Goal: Task Accomplishment & Management: Complete application form

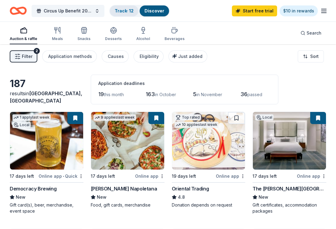
click at [124, 11] on link "Track · 12" at bounding box center [124, 10] width 19 height 5
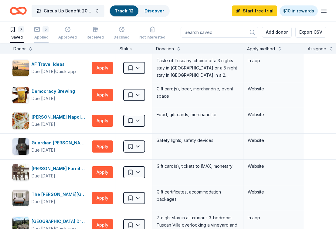
click at [36, 33] on div "5 Applied" at bounding box center [41, 32] width 15 height 13
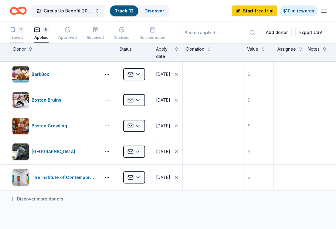
click at [20, 34] on div "7 Saved" at bounding box center [17, 33] width 15 height 13
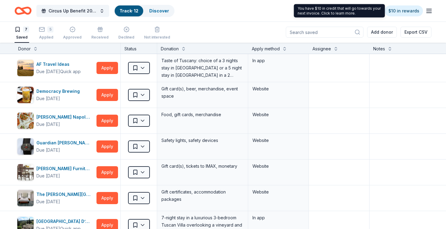
click at [336, 10] on div "You have $10 in credit that will go towards your next invoice. Click to learn m…" at bounding box center [339, 10] width 91 height 13
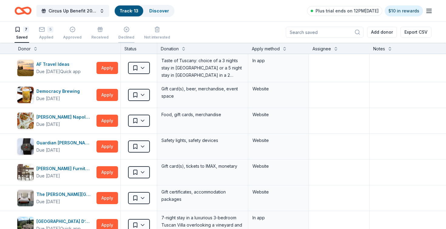
click at [129, 32] on div "Declined" at bounding box center [126, 32] width 16 height 13
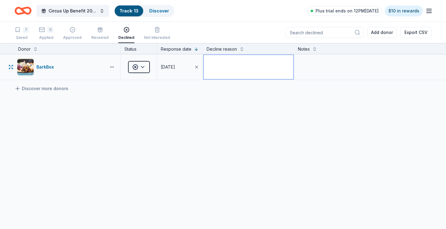
click at [219, 70] on textarea at bounding box center [249, 67] width 90 height 24
type textarea "Only supporting orgs that directly support dogs"
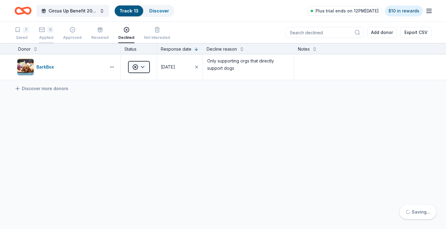
click at [49, 38] on div "Applied" at bounding box center [46, 37] width 15 height 5
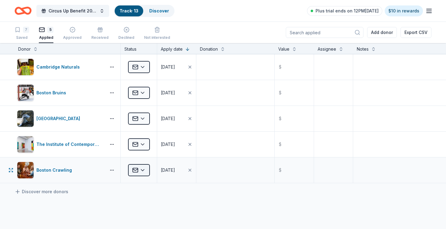
click at [142, 170] on html "10% Circus Up Benefit 2025 Track · 13 Discover Plus trial ends on 12PM[DATE] $1…" at bounding box center [223, 114] width 446 height 229
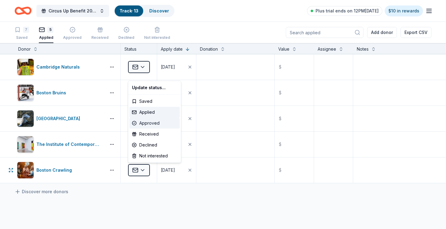
click at [144, 126] on div "Approved" at bounding box center [155, 123] width 50 height 11
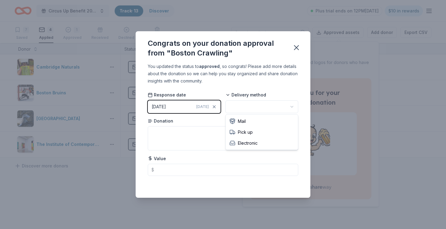
click at [264, 106] on html "10% Circus Up Benefit 2025 Track · 13 Discover Plus trial ends on 12PM[DATE] $1…" at bounding box center [223, 114] width 446 height 229
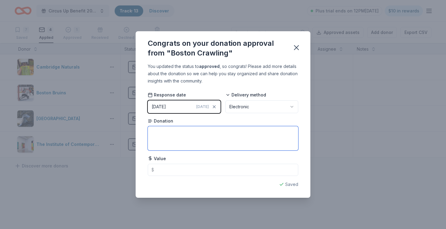
click at [228, 141] on textarea at bounding box center [223, 138] width 151 height 24
type textarea "Two Dry Run tickets"
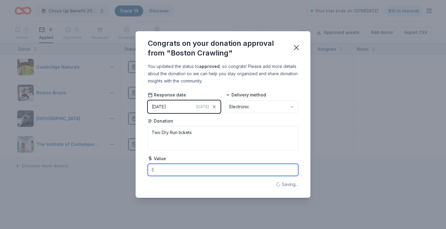
click at [215, 172] on input "text" at bounding box center [223, 170] width 151 height 12
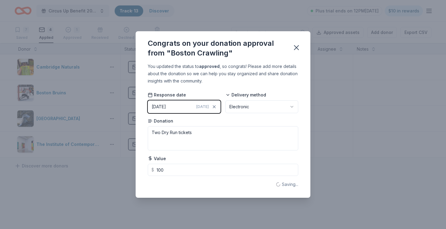
type input "100.00"
click at [257, 65] on div "You updated the status to approved , so congrats! Please add more details about…" at bounding box center [223, 74] width 151 height 22
click at [297, 50] on icon "button" at bounding box center [296, 47] width 9 height 9
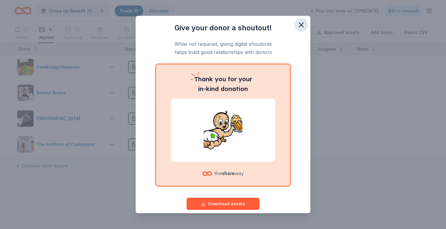
click at [301, 23] on icon "button" at bounding box center [301, 25] width 9 height 9
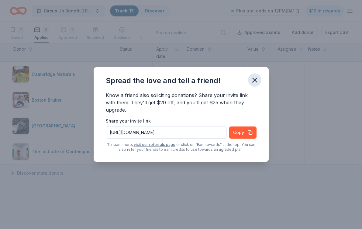
click at [253, 82] on icon "button" at bounding box center [254, 80] width 9 height 9
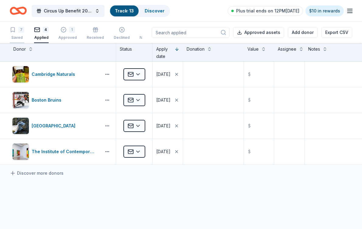
click at [18, 33] on div "7 Saved" at bounding box center [17, 33] width 15 height 13
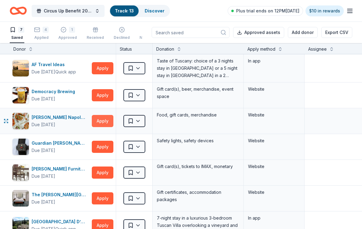
click at [105, 120] on button "Apply" at bounding box center [103, 121] width 22 height 12
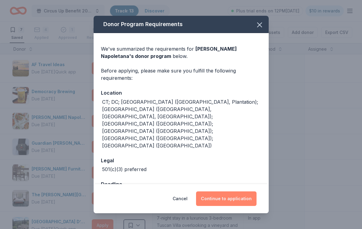
click at [217, 192] on button "Continue to application" at bounding box center [226, 199] width 60 height 15
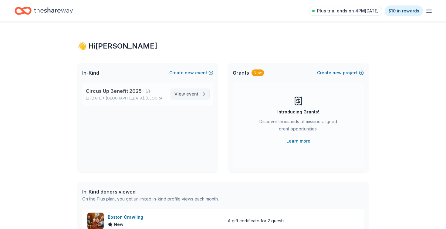
click at [195, 93] on span "event" at bounding box center [192, 93] width 12 height 5
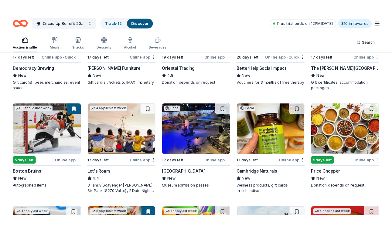
scroll to position [128, 0]
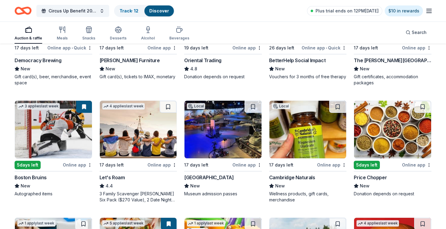
click at [292, 179] on div "Cambridge Naturals" at bounding box center [292, 177] width 46 height 7
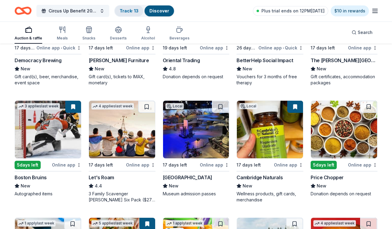
click at [124, 9] on link "Track · 13" at bounding box center [129, 10] width 19 height 5
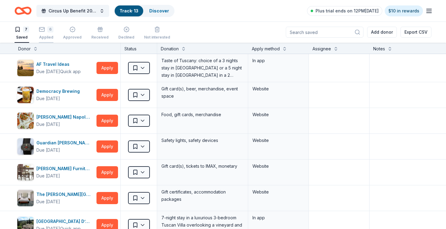
click at [44, 32] on div "6 Applied" at bounding box center [46, 32] width 15 height 13
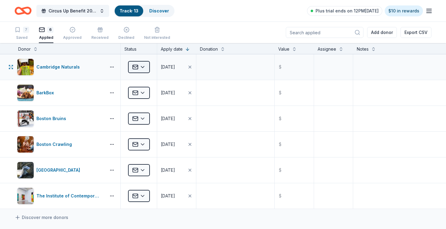
click at [143, 69] on html "Circus Up Benefit 2025 Track · 13 Discover Plus trial ends on 12PM, 9/30 $10 in…" at bounding box center [223, 114] width 446 height 229
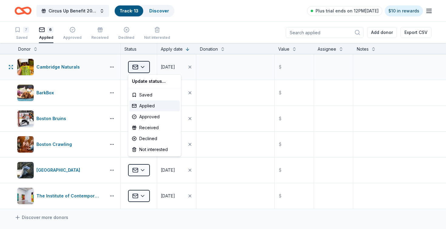
click at [143, 69] on html "Circus Up Benefit 2025 Track · 13 Discover Plus trial ends on 12PM, 9/30 $10 in…" at bounding box center [223, 114] width 446 height 229
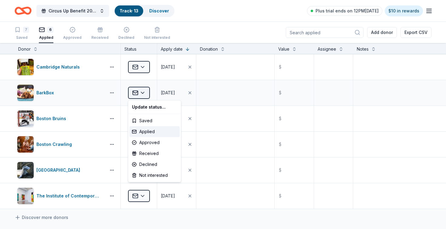
click at [141, 93] on html "Circus Up Benefit 2025 Track · 13 Discover Plus trial ends on 12PM, 9/30 $10 in…" at bounding box center [223, 114] width 446 height 229
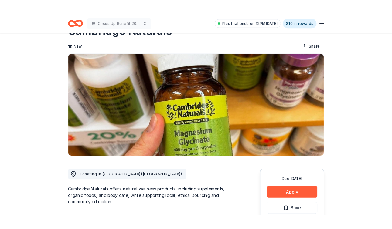
scroll to position [77, 0]
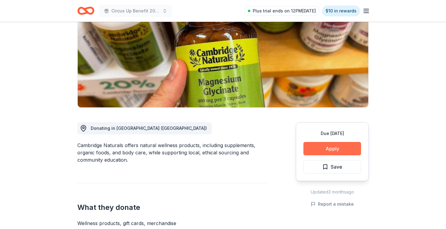
click at [306, 143] on button "Apply" at bounding box center [333, 148] width 58 height 13
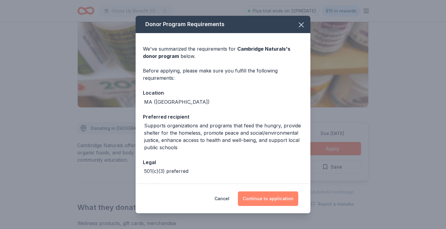
click at [262, 199] on button "Continue to application" at bounding box center [268, 199] width 60 height 15
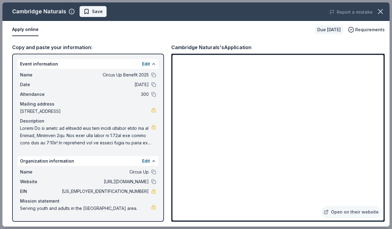
click at [86, 9] on span "Save" at bounding box center [92, 11] width 19 height 7
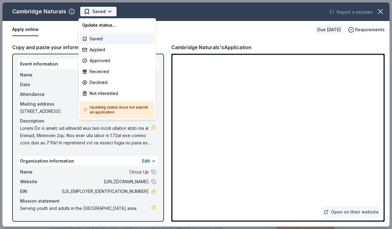
scroll to position [0, 0]
click at [94, 15] on body "Circus Up Benefit 2025 Saved Apply Due in 17 days Share Cambridge Naturals New …" at bounding box center [196, 114] width 392 height 229
click at [97, 46] on div "Applied" at bounding box center [117, 49] width 75 height 11
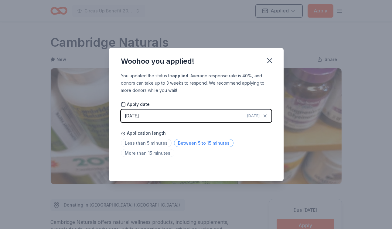
click at [193, 142] on span "Between 5 to 15 minutes" at bounding box center [204, 143] width 60 height 8
click at [270, 60] on icon "button" at bounding box center [269, 60] width 9 height 9
